Goal: Navigation & Orientation: Find specific page/section

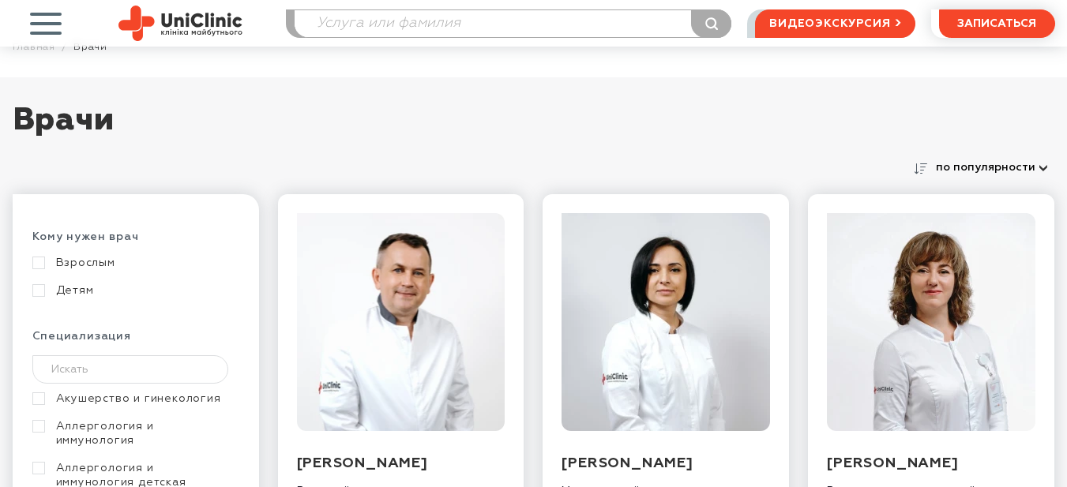
scroll to position [158, 0]
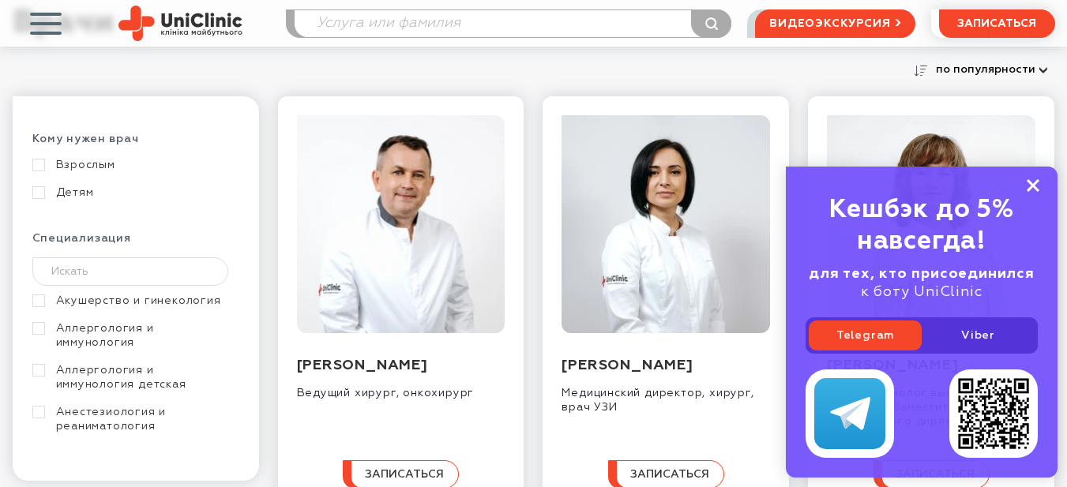
click at [1030, 182] on rect at bounding box center [1033, 185] width 13 height 13
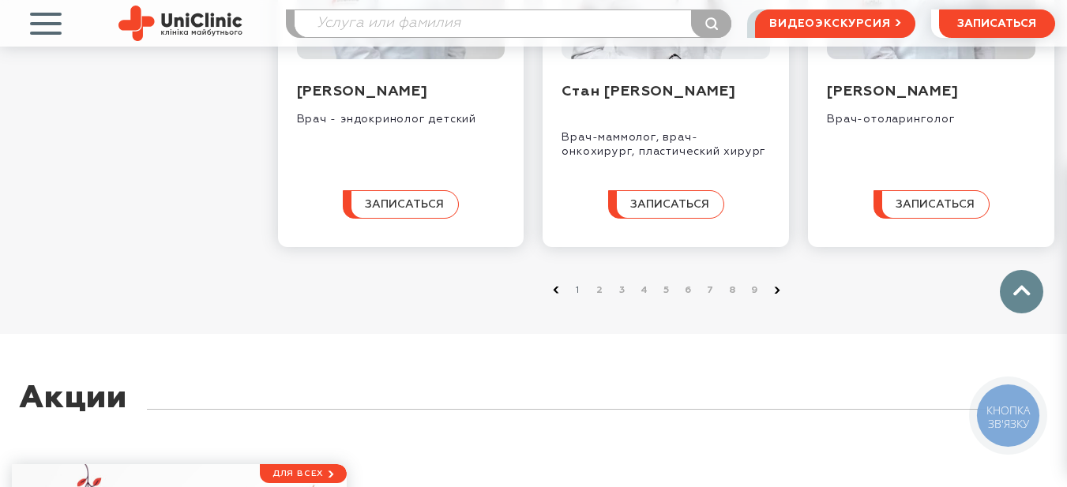
scroll to position [1737, 0]
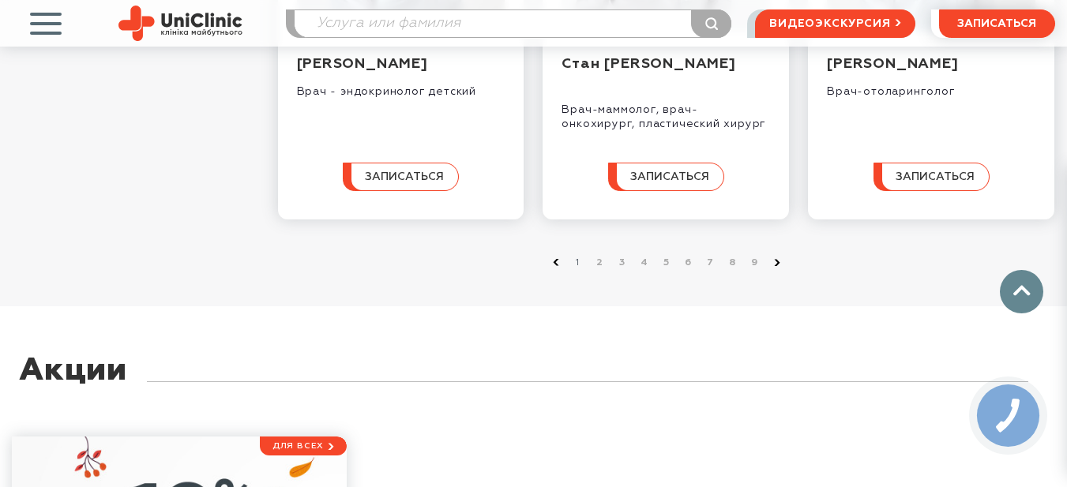
click at [777, 266] on use at bounding box center [777, 263] width 6 height 6
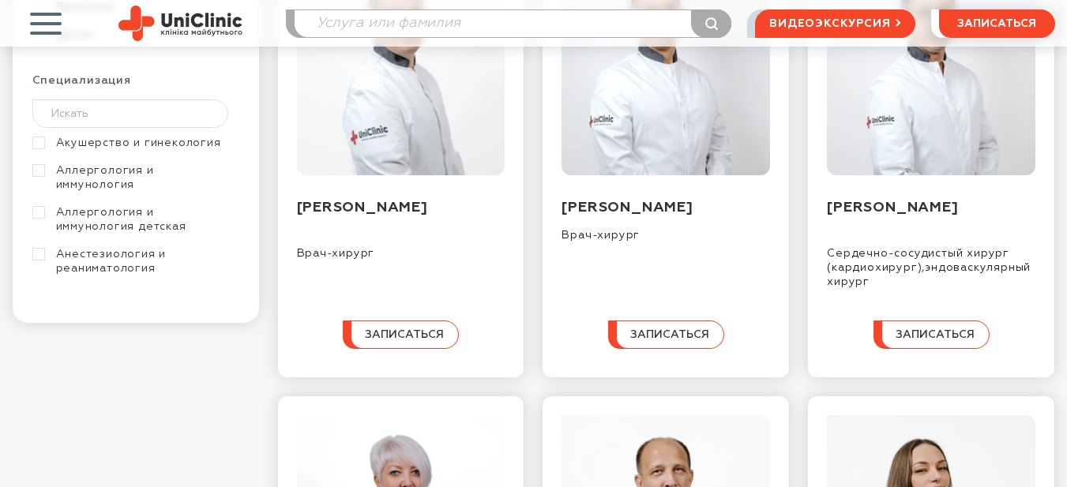
scroll to position [237, 0]
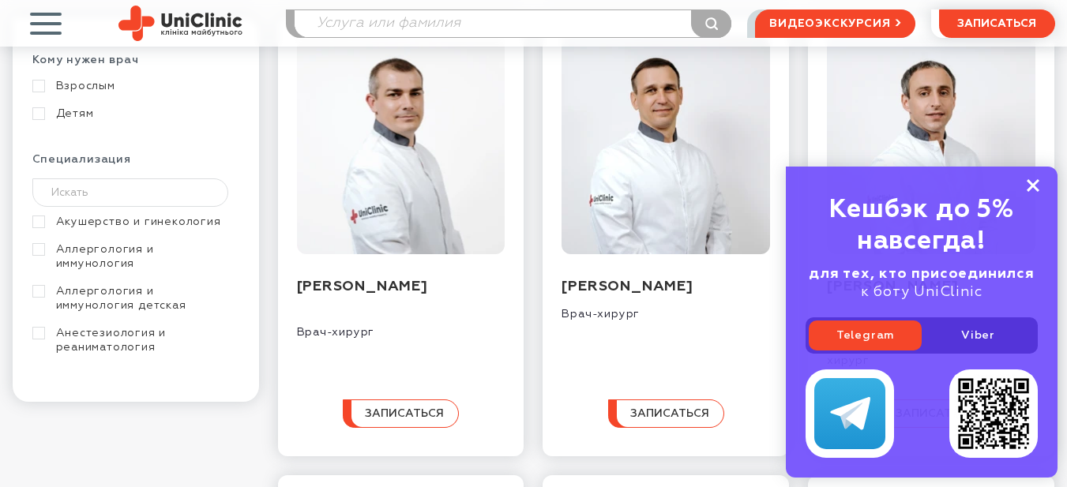
click at [1028, 184] on icon at bounding box center [1033, 185] width 13 height 13
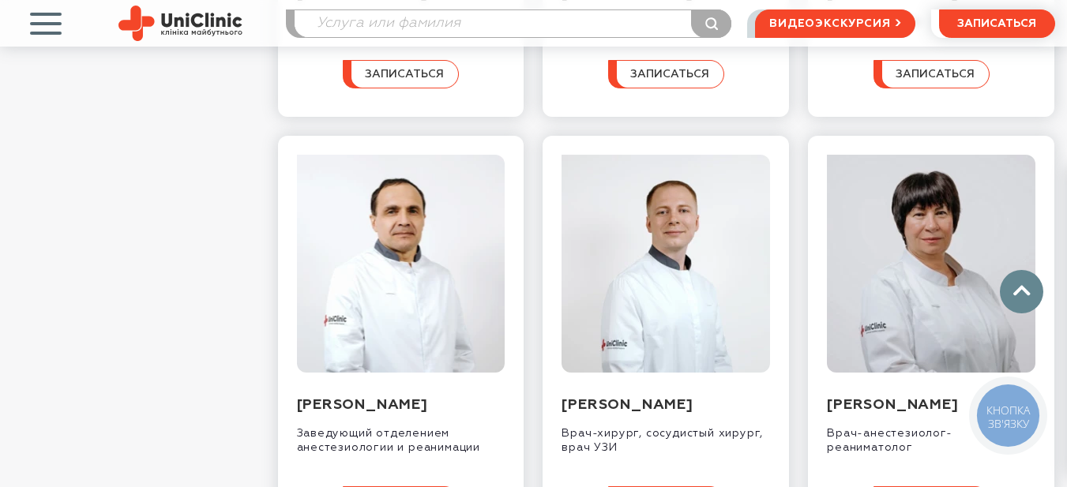
scroll to position [1027, 0]
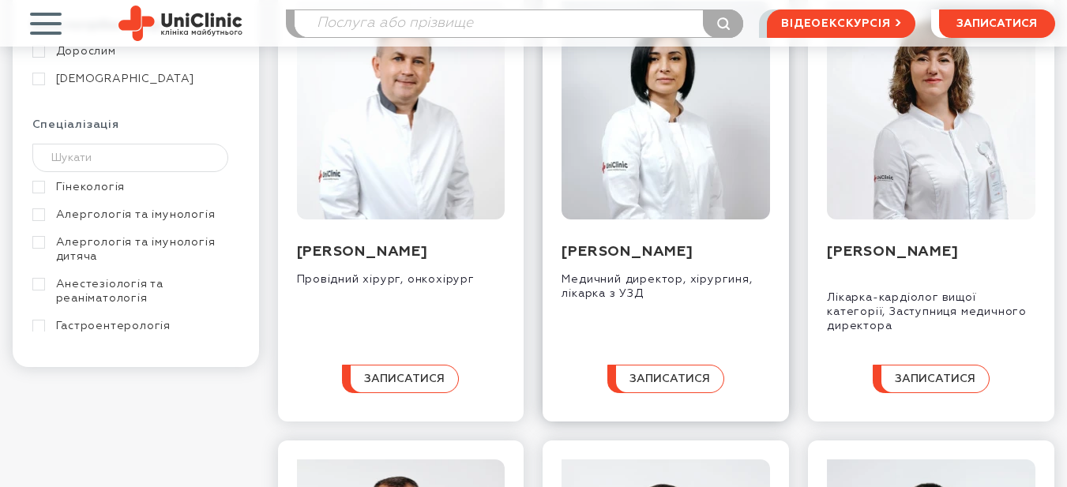
scroll to position [316, 0]
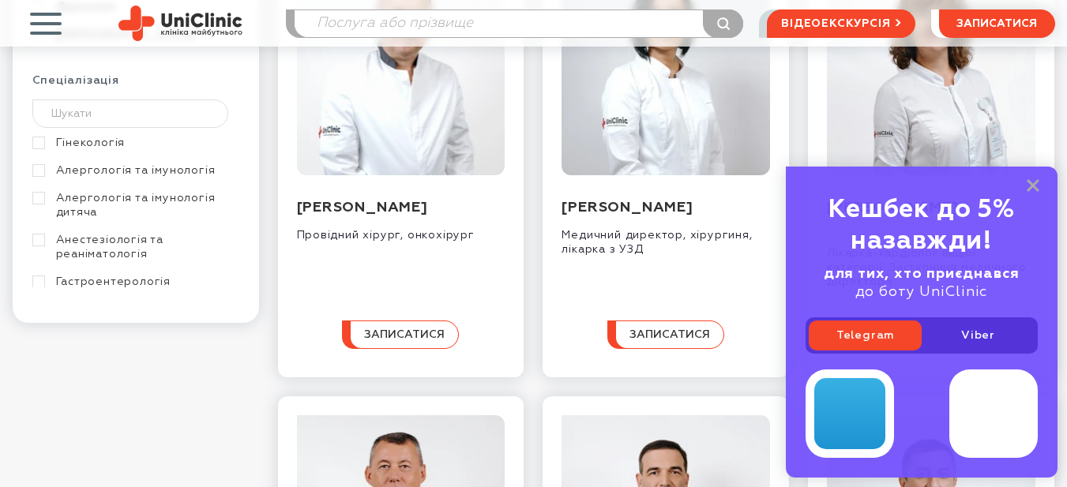
click at [126, 284] on link "Гастроентерологія" at bounding box center [133, 282] width 203 height 14
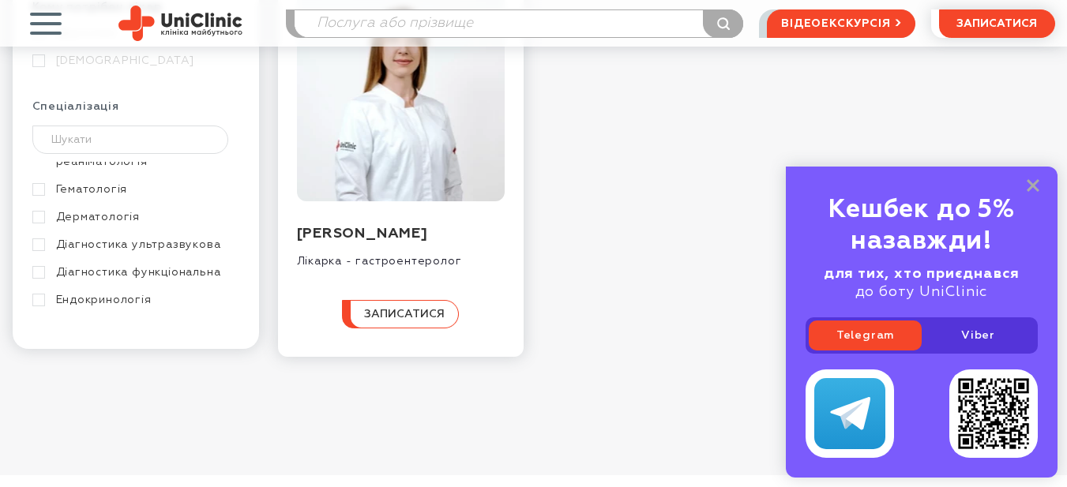
scroll to position [158, 0]
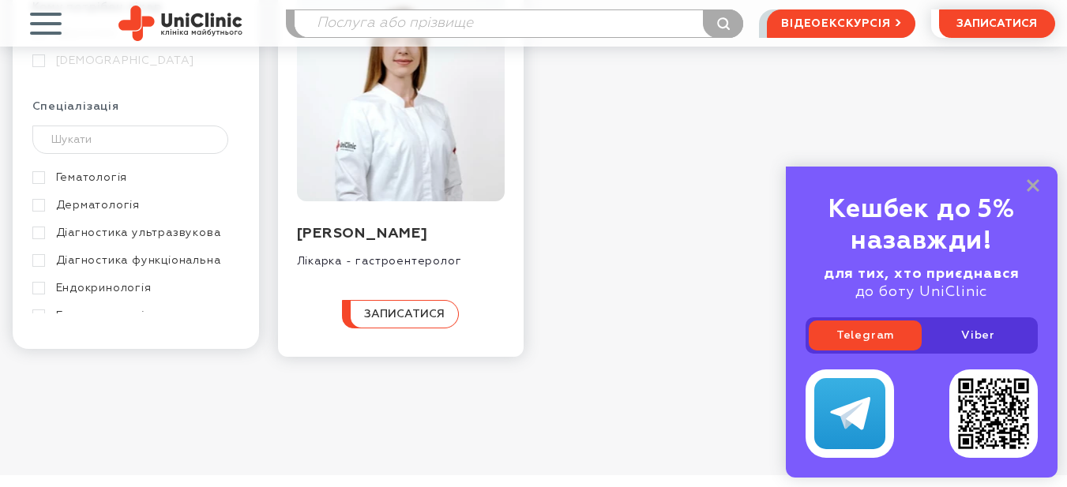
click at [96, 291] on link "Ендокринологія" at bounding box center [133, 288] width 203 height 14
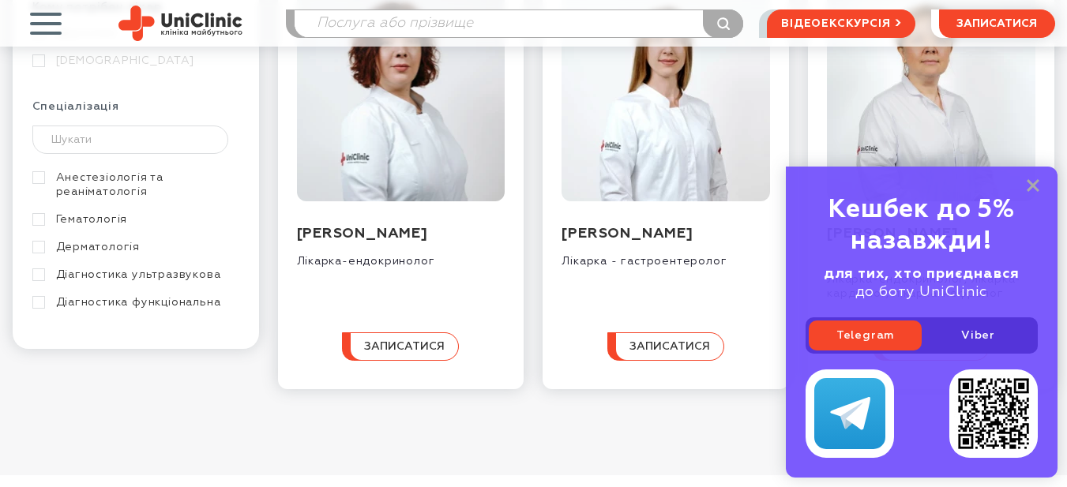
scroll to position [237, 0]
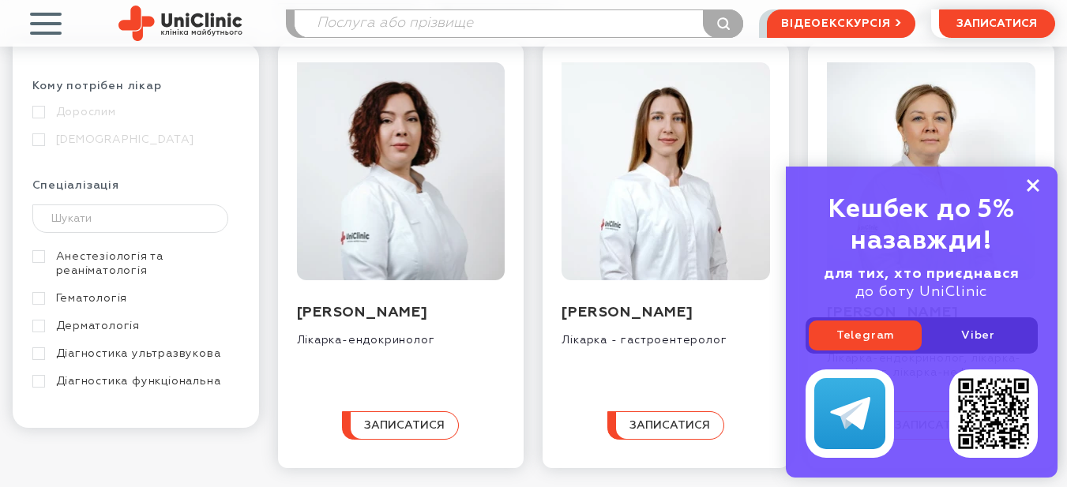
click at [1029, 183] on rect at bounding box center [1033, 185] width 13 height 13
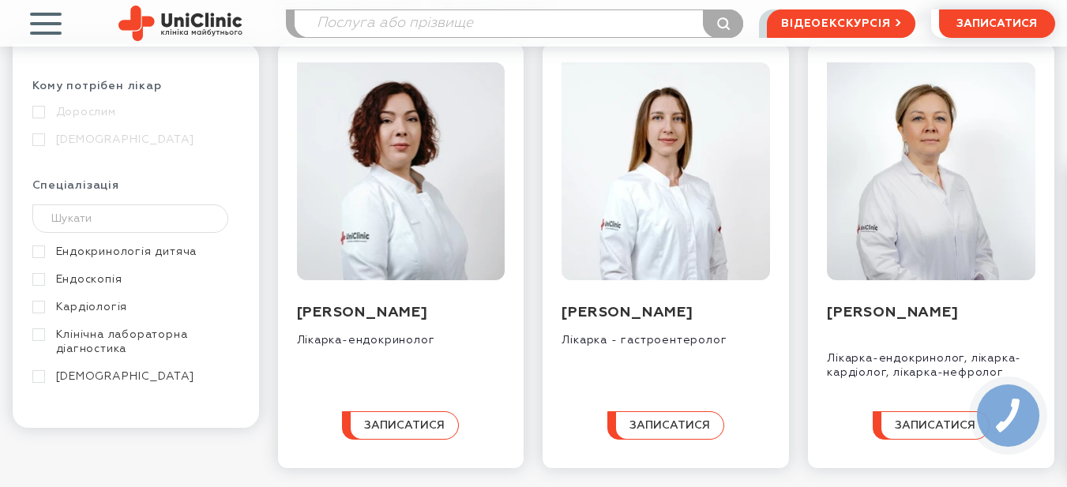
scroll to position [302, 0]
click at [106, 302] on link "Кардіологія" at bounding box center [133, 306] width 203 height 14
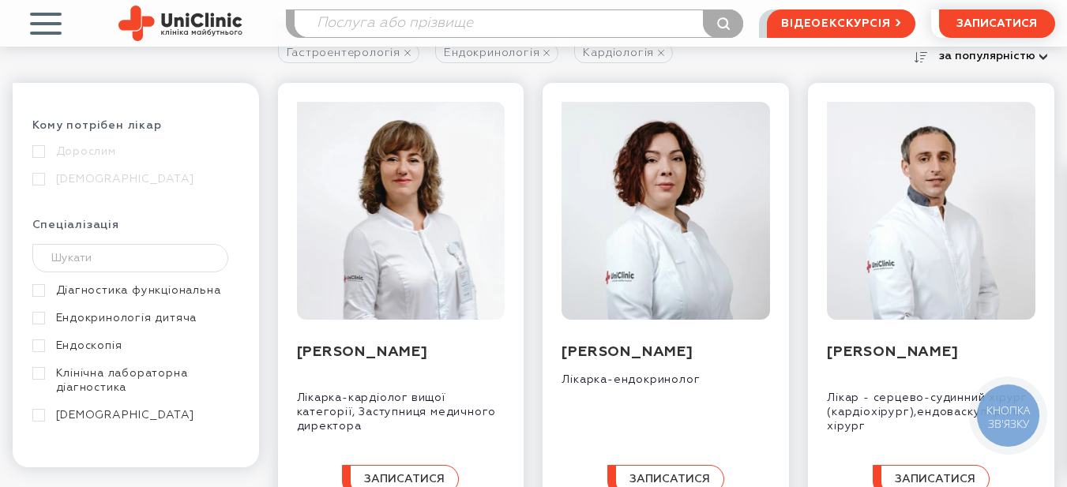
scroll to position [460, 0]
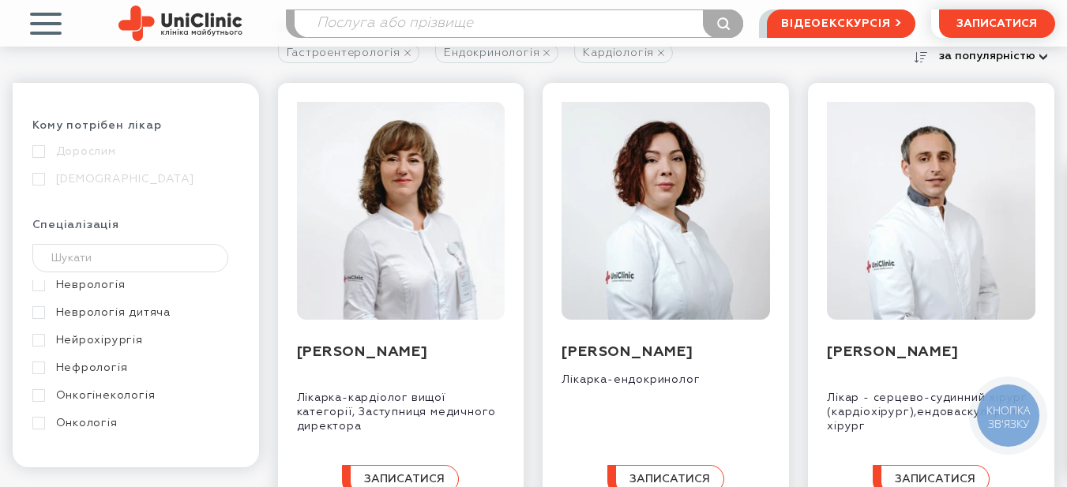
click at [112, 368] on link "Нефрологія" at bounding box center [133, 368] width 203 height 14
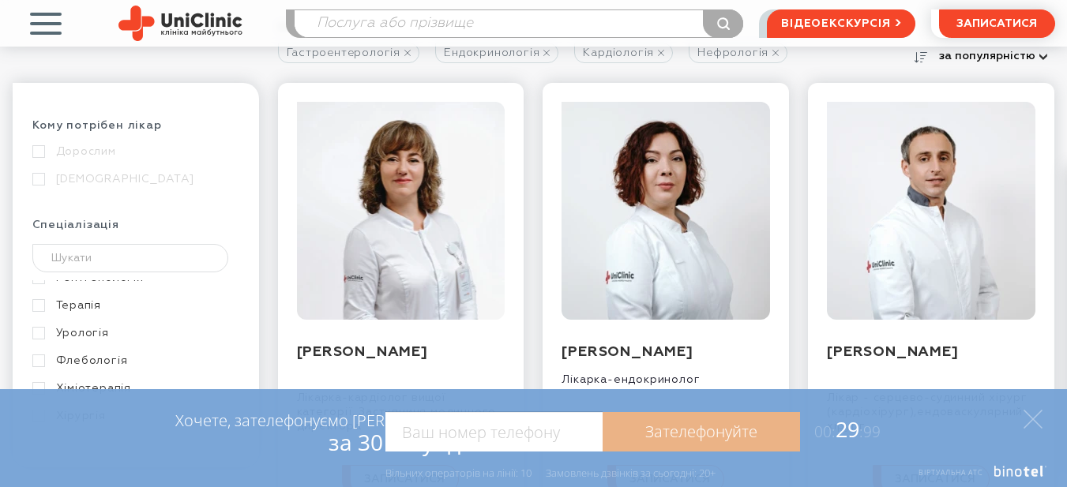
scroll to position [933, 0]
click at [85, 292] on link "Терапія" at bounding box center [133, 295] width 203 height 14
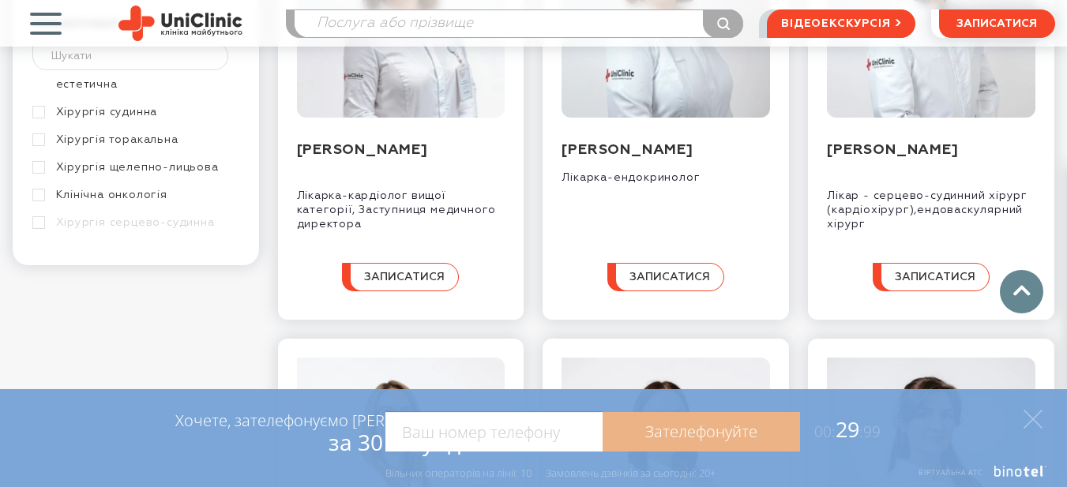
scroll to position [474, 0]
